Goal: Find specific page/section: Find specific page/section

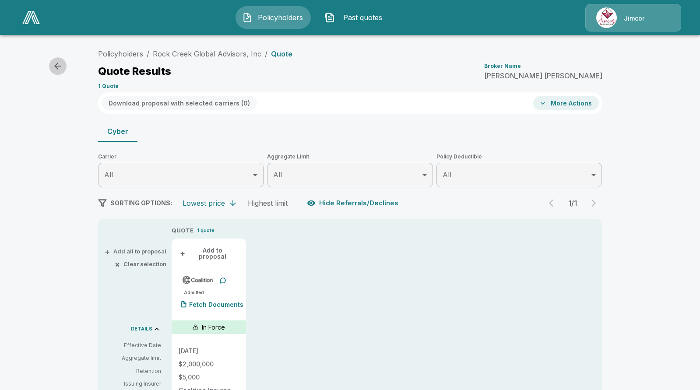
click at [58, 70] on icon "button" at bounding box center [57, 66] width 7 height 7
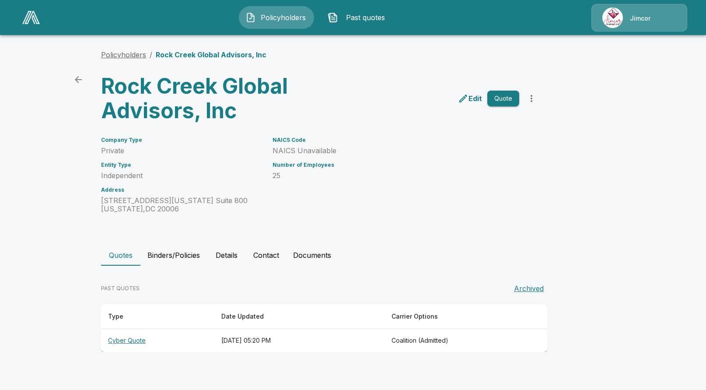
click at [130, 53] on link "Policyholders" at bounding box center [123, 54] width 45 height 9
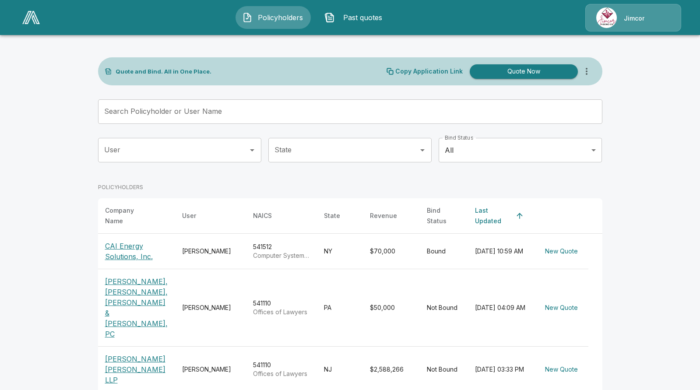
click at [240, 113] on input "Search Policyholder or User Name" at bounding box center [345, 111] width 495 height 25
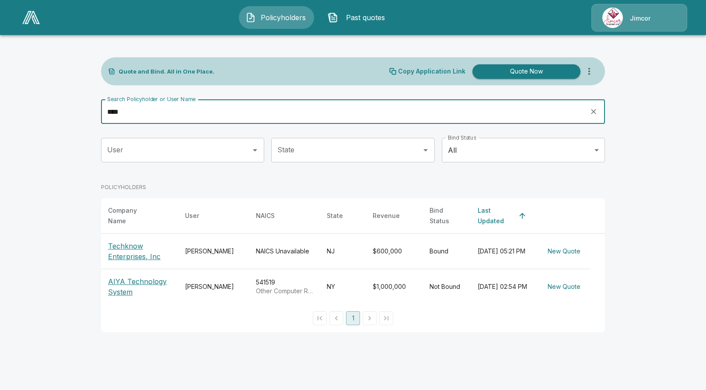
type input "****"
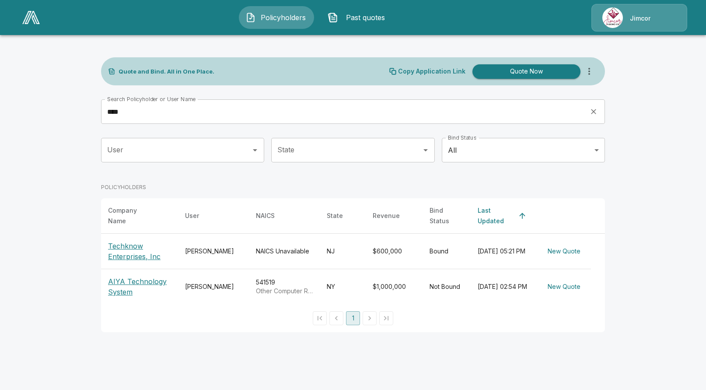
click at [125, 241] on p "Techknow Enterprises, Inc" at bounding box center [139, 251] width 63 height 21
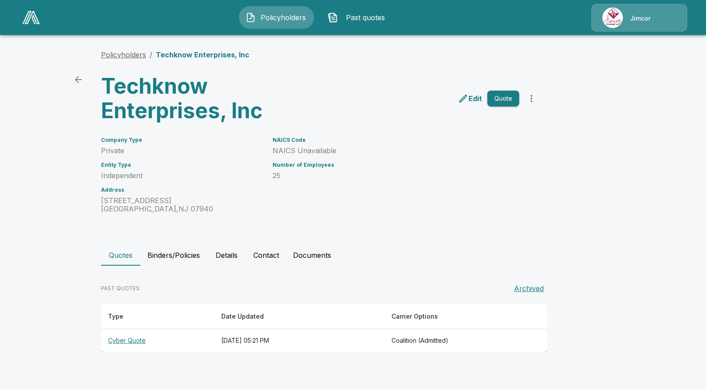
click at [123, 57] on link "Policyholders" at bounding box center [123, 54] width 45 height 9
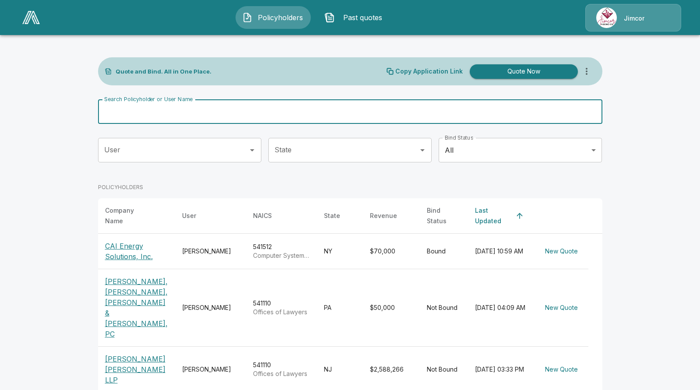
click at [183, 112] on input "Search Policyholder or User Name" at bounding box center [345, 111] width 495 height 25
type input "***"
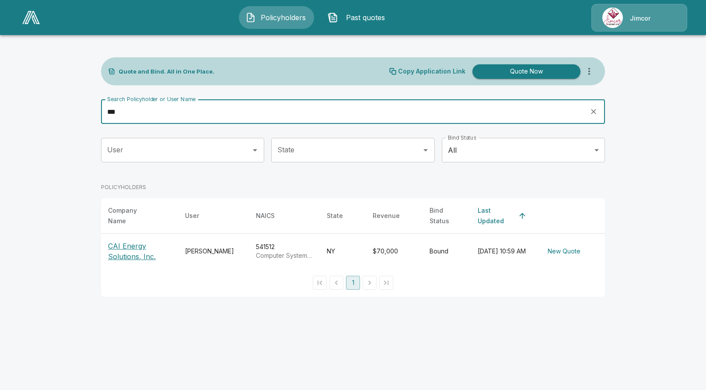
click at [124, 246] on p "CAI Energy Solutions, Inc." at bounding box center [139, 251] width 63 height 21
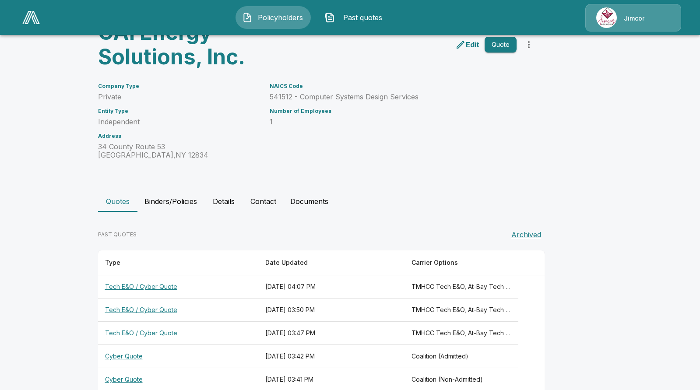
scroll to position [88, 0]
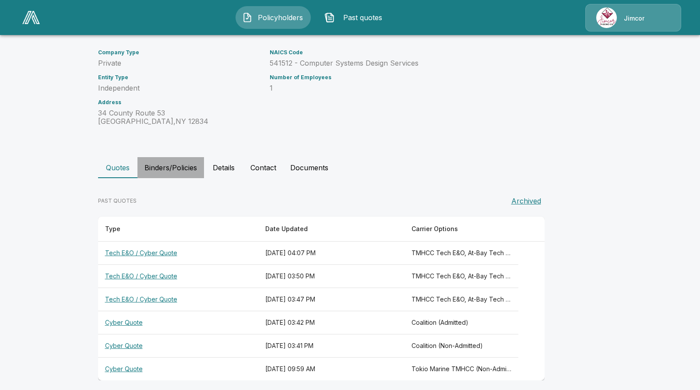
click at [167, 168] on button "Binders/Policies" at bounding box center [170, 167] width 67 height 21
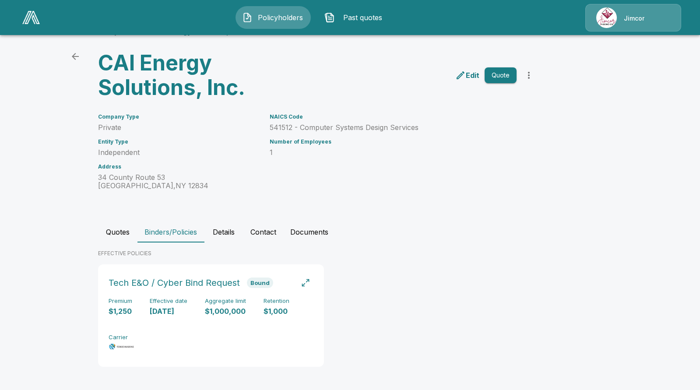
scroll to position [24, 0]
click at [132, 306] on p "$1,250" at bounding box center [121, 311] width 24 height 10
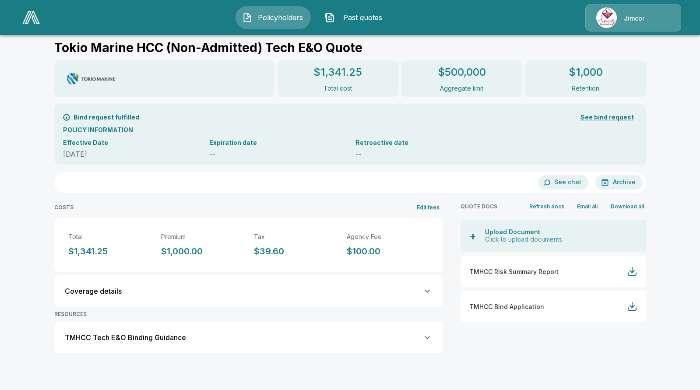
scroll to position [45, 0]
